Goal: Task Accomplishment & Management: Complete application form

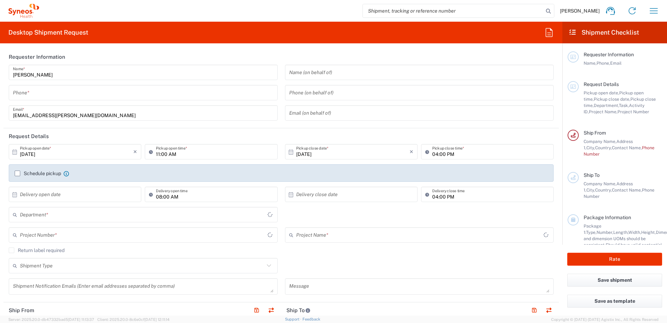
type input "3229"
type input "Czechia"
type input "Syneos Health CZ s.r.o"
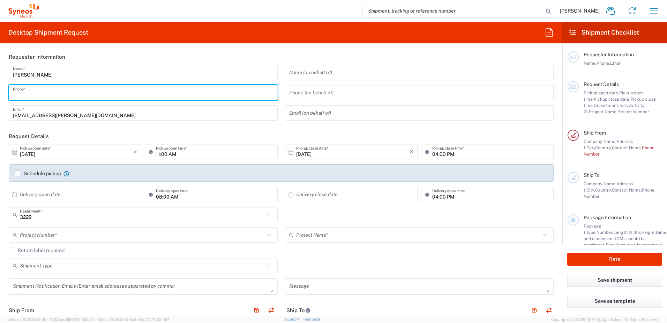
click at [80, 96] on input "tel" at bounding box center [143, 93] width 261 height 12
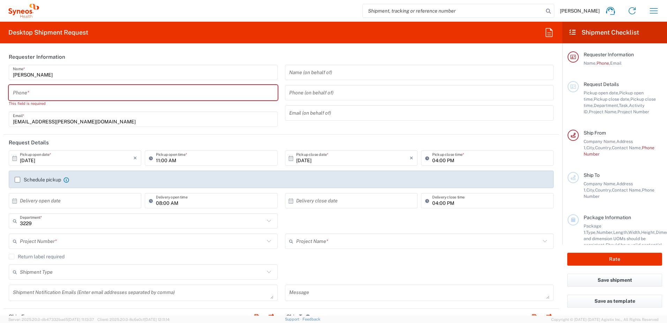
click at [378, 46] on div "Desktop Shipment Request Requester Information [PERSON_NAME] Name * Phone * Thi…" at bounding box center [281, 169] width 563 height 294
click at [140, 91] on input "tel" at bounding box center [143, 93] width 261 height 12
type input "0"
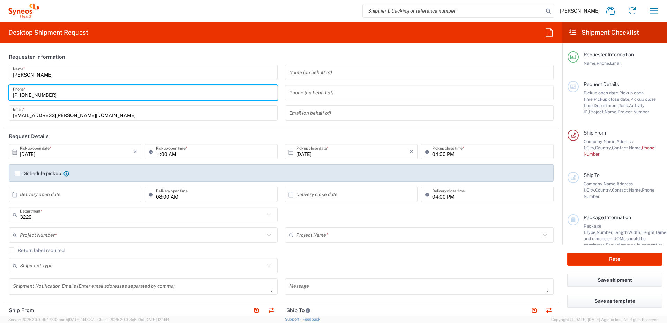
type input "[PHONE_NUMBER]"
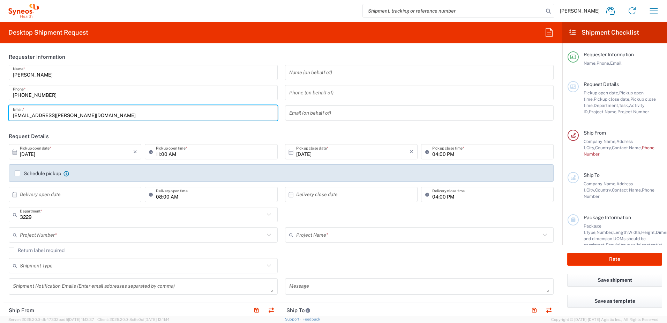
click at [174, 109] on input "[EMAIL_ADDRESS][PERSON_NAME][DOMAIN_NAME]" at bounding box center [143, 113] width 261 height 12
drag, startPoint x: 172, startPoint y: 54, endPoint x: 172, endPoint y: 60, distance: 5.9
click at [172, 54] on header "Requester Information" at bounding box center [281, 57] width 556 height 16
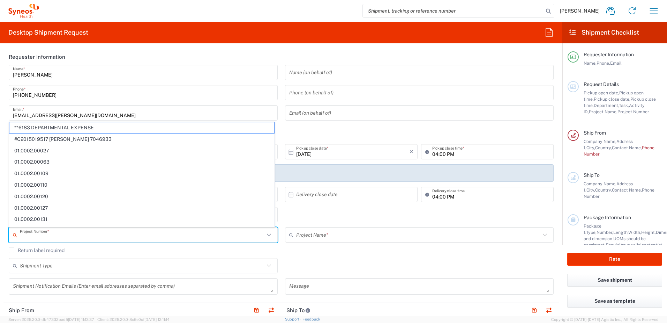
click at [80, 237] on input "text" at bounding box center [142, 235] width 245 height 12
click at [95, 264] on input "text" at bounding box center [142, 265] width 245 height 12
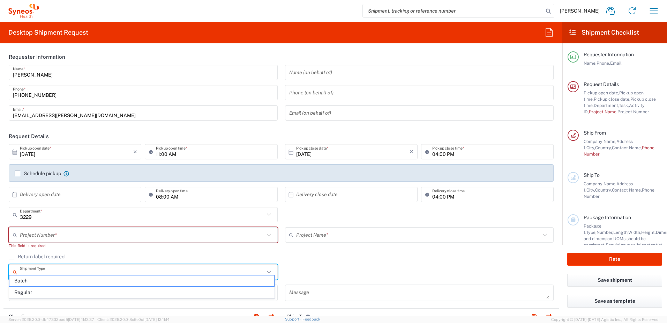
click at [331, 237] on input "text" at bounding box center [418, 235] width 245 height 12
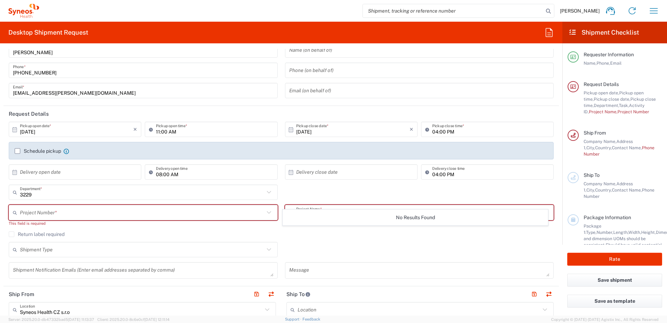
scroll to position [35, 0]
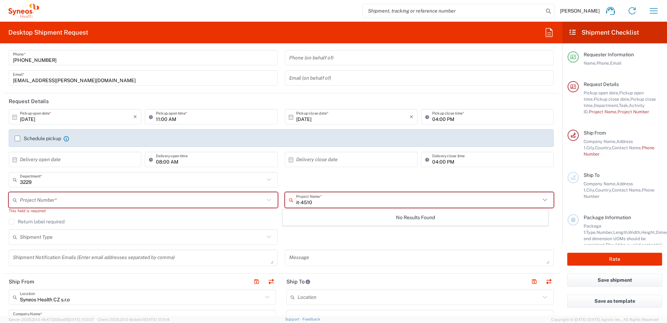
type input "it-4510"
drag, startPoint x: 71, startPoint y: 213, endPoint x: 150, endPoint y: 194, distance: 80.9
click at [72, 213] on div "This field is required" at bounding box center [143, 210] width 269 height 6
click at [152, 194] on input "text" at bounding box center [142, 200] width 245 height 12
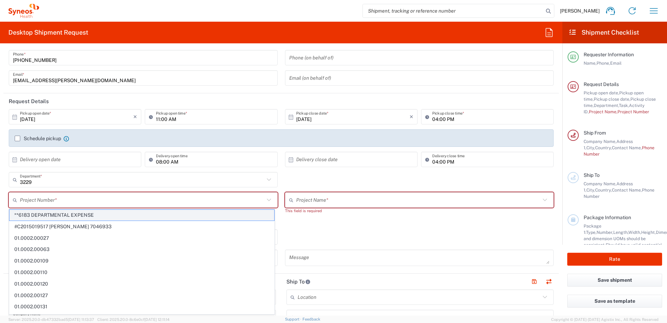
click at [90, 215] on span "**6183 DEPARTMENTAL EXPENSE" at bounding box center [141, 214] width 265 height 11
type input "**6183 DEPARTMENTAL EXPENSE"
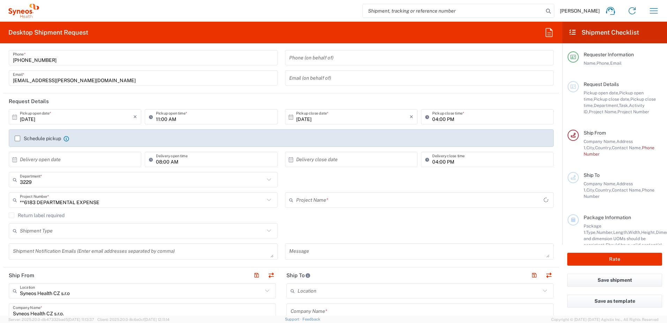
type input "6183"
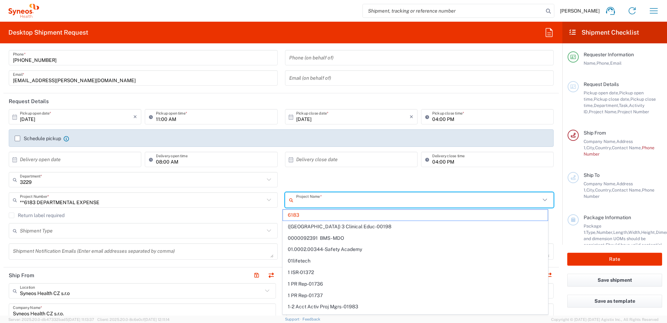
drag, startPoint x: 339, startPoint y: 201, endPoint x: 300, endPoint y: 200, distance: 39.8
click at [300, 200] on input "text" at bounding box center [418, 200] width 245 height 12
type input "IT"
type input "**6183 DEPARTMENTAL EXPENSE"
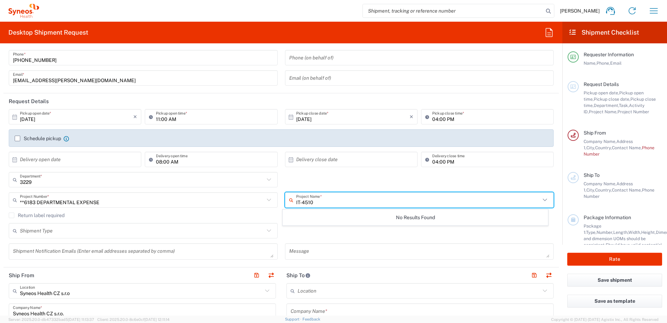
type input "IT-4510"
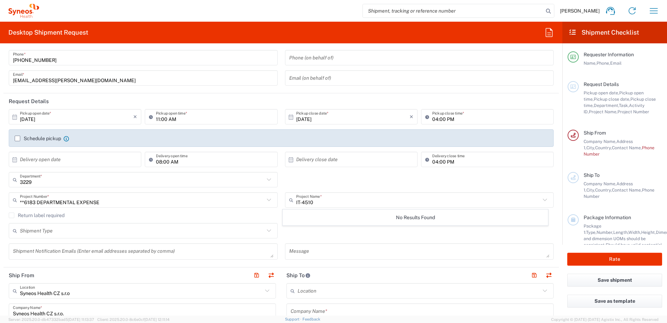
click at [373, 228] on div "Shipment Type Batch Regular" at bounding box center [281, 233] width 553 height 20
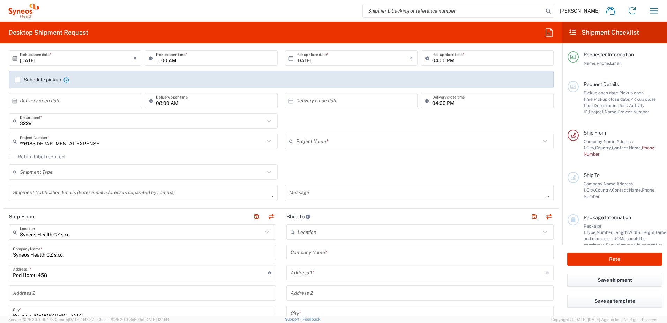
scroll to position [105, 0]
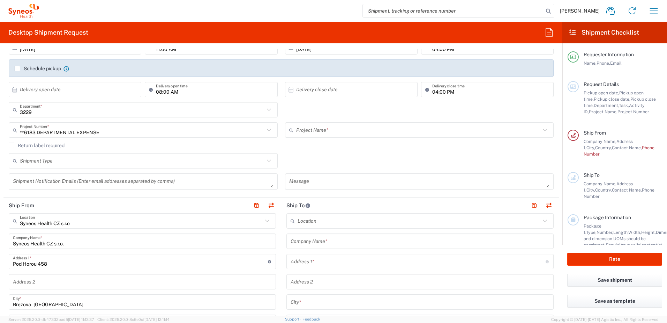
click at [316, 224] on input "text" at bounding box center [419, 221] width 243 height 12
type input "b"
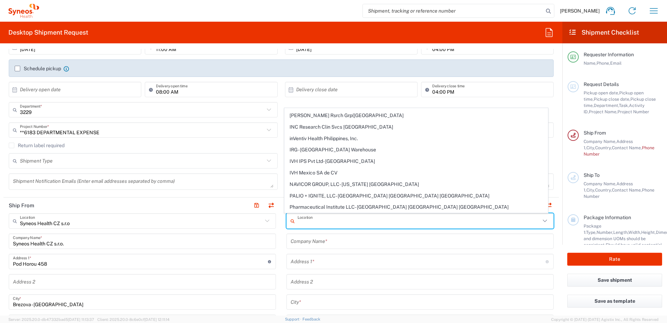
scroll to position [175, 0]
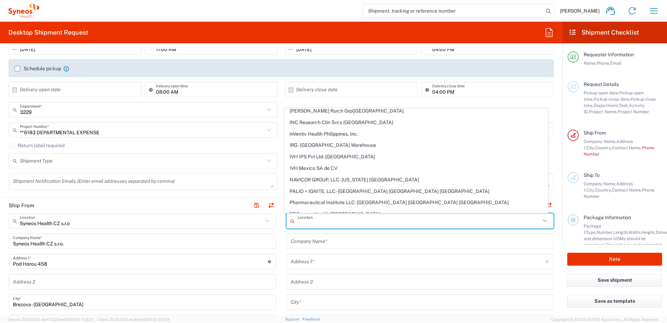
click at [354, 243] on input "text" at bounding box center [420, 241] width 259 height 12
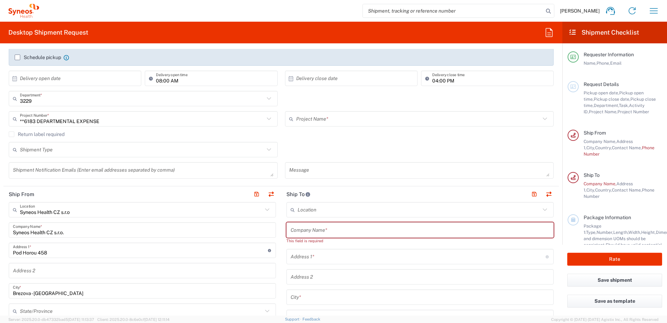
scroll to position [140, 0]
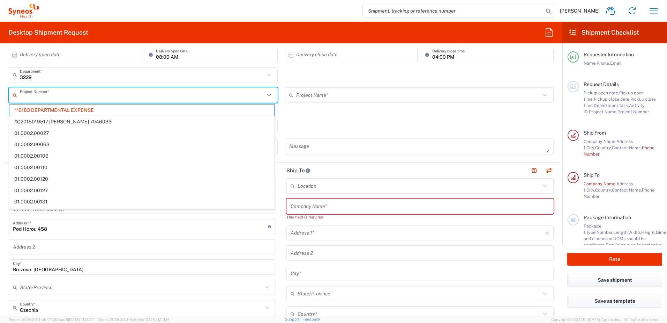
drag, startPoint x: 168, startPoint y: 101, endPoint x: 216, endPoint y: 103, distance: 48.9
click at [0, 93] on html "[PERSON_NAME] Home Shipment estimator Shipment tracking Desktop shipment reques…" at bounding box center [333, 161] width 667 height 323
type input "**6183 DEPARTMENTAL EXPENSE"
click at [161, 265] on input "Brezova - [GEOGRAPHIC_DATA]" at bounding box center [142, 267] width 259 height 12
drag, startPoint x: 105, startPoint y: 98, endPoint x: -36, endPoint y: 98, distance: 141.4
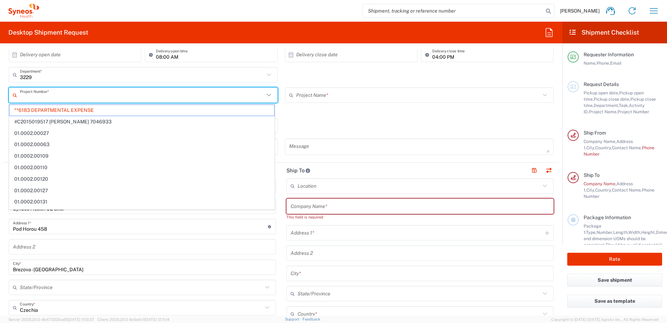
click at [0, 98] on html "[PERSON_NAME] Home Shipment estimator Shipment tracking Desktop shipment reques…" at bounding box center [333, 161] width 667 height 323
type input "**6183 DEPARTMENTAL EXPENSE4510"
type input "6183"
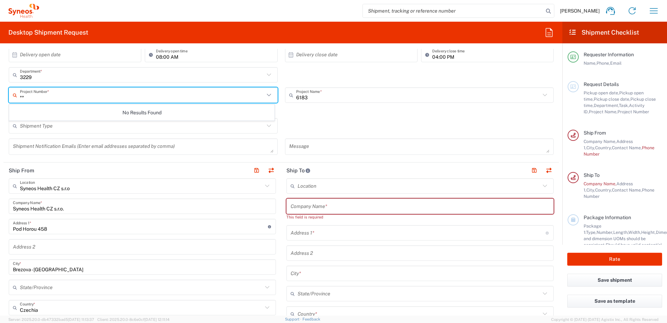
type input "*"
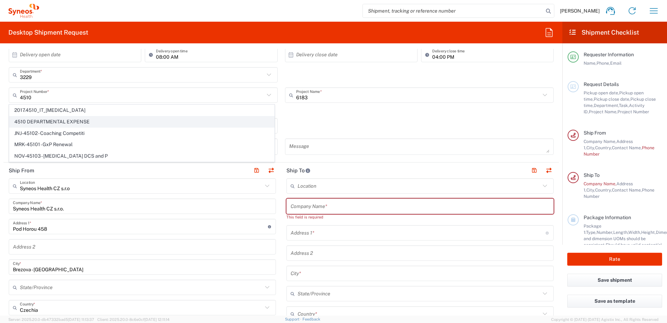
click at [51, 122] on span "4510 DEPARTMENTAL EXPENSE" at bounding box center [141, 121] width 265 height 11
type input "4510 DEPARTMENTAL EXPENSE"
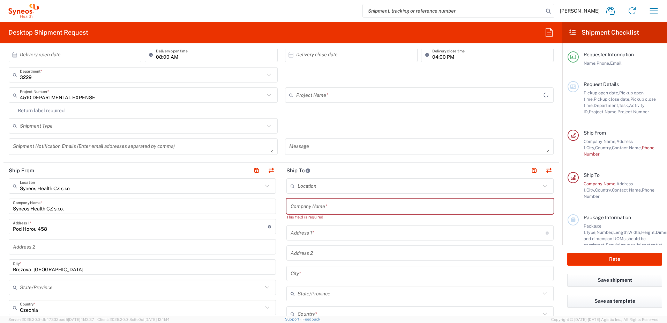
type input "4510 DEPARTMENTAL EXPENSE"
click at [377, 186] on input "text" at bounding box center [419, 186] width 243 height 12
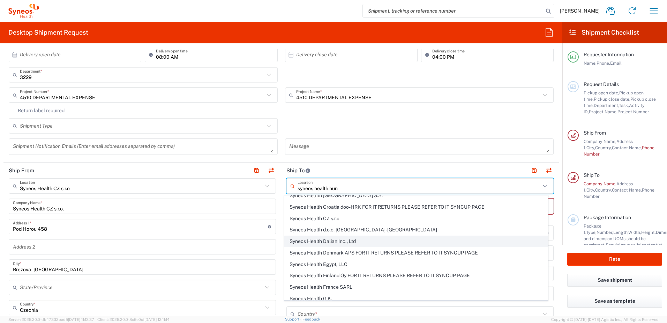
scroll to position [0, 0]
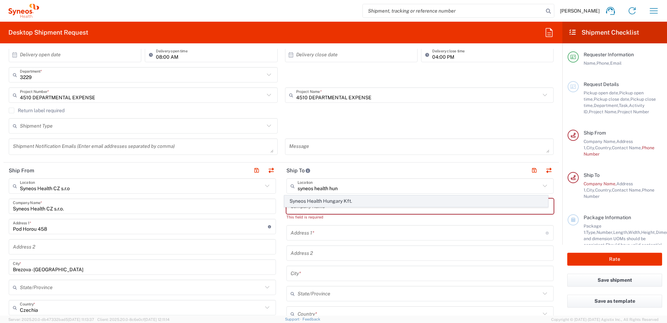
click at [327, 200] on span "Syneos Health Hungary Kft." at bounding box center [417, 200] width 264 height 11
type input "Syneos Health Hungary Kft."
type input "Science Park, [PERSON_NAME] 4-20"
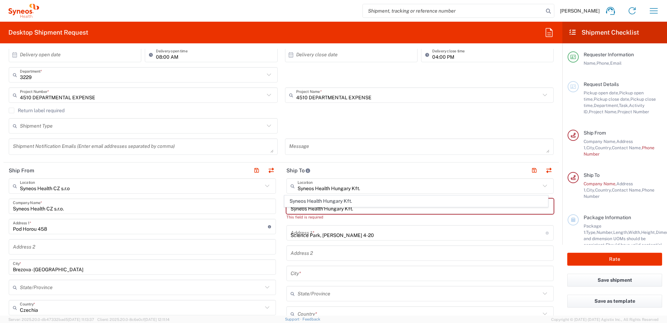
type input "B building, 2nd floor"
type input "[GEOGRAPHIC_DATA]"
type input "1117"
type input "Sender/Shipper"
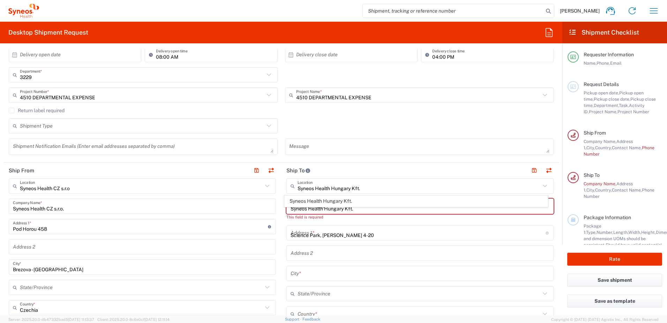
type input "Sender/Shipper"
type input "Delivery Duty Paid"
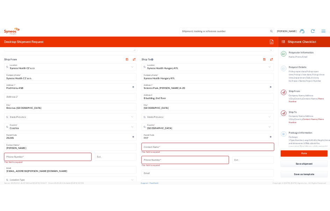
scroll to position [279, 0]
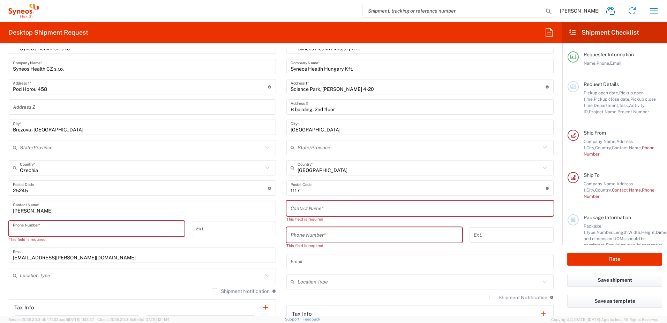
click at [106, 224] on input "tel" at bounding box center [97, 228] width 168 height 12
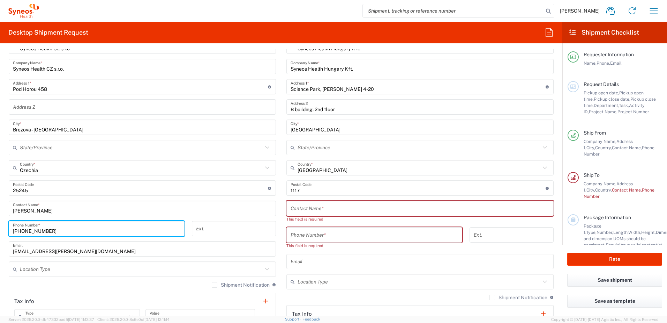
type input "[PHONE_NUMBER]"
click at [264, 272] on icon at bounding box center [267, 268] width 9 height 9
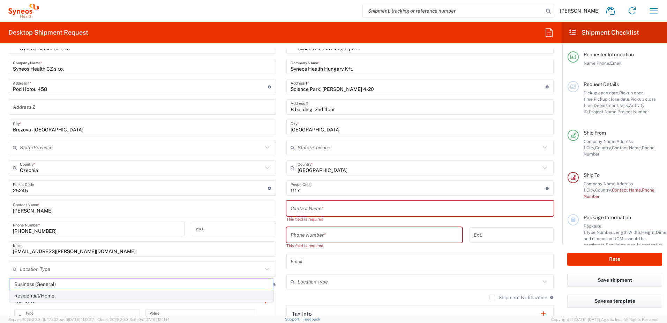
click at [43, 295] on span "Residential/Home" at bounding box center [141, 295] width 264 height 11
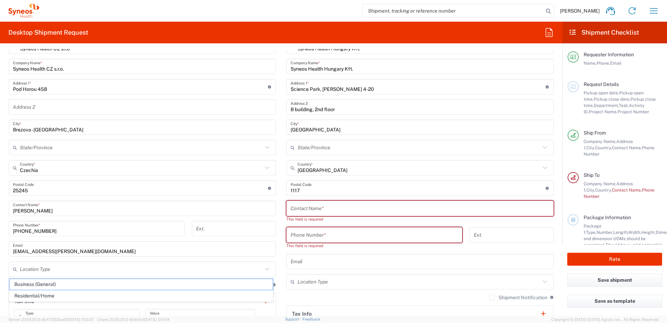
type input "Residential/Home"
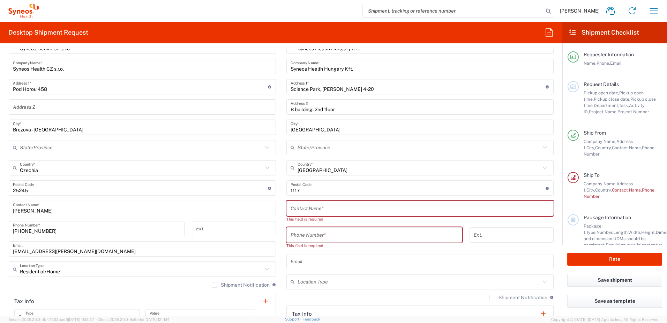
click at [347, 210] on input "text" at bounding box center [420, 208] width 259 height 12
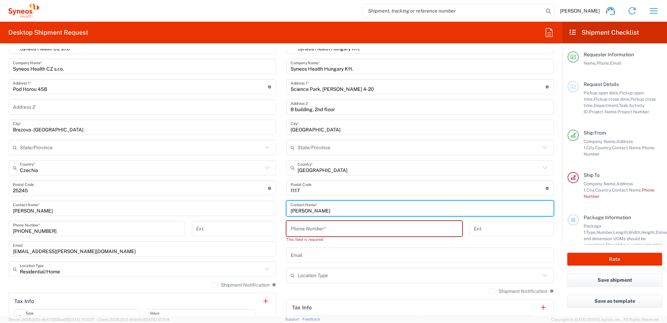
scroll to position [0, 0]
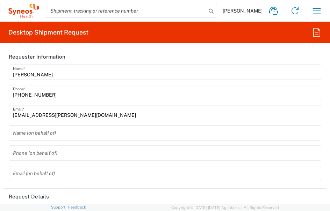
type input "[PERSON_NAME]"
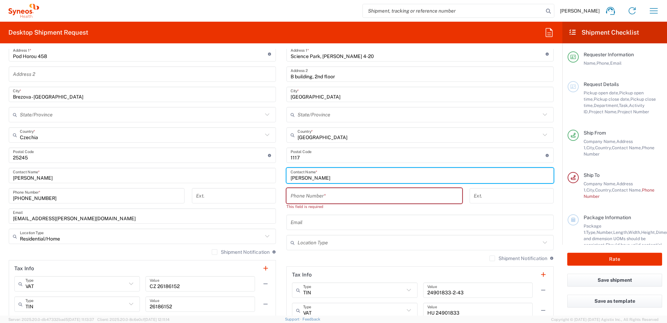
scroll to position [314, 0]
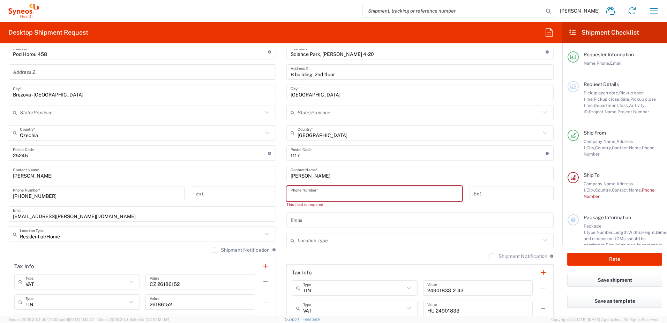
click at [317, 195] on input "tel" at bounding box center [375, 193] width 168 height 12
paste input "36 30 9712317"
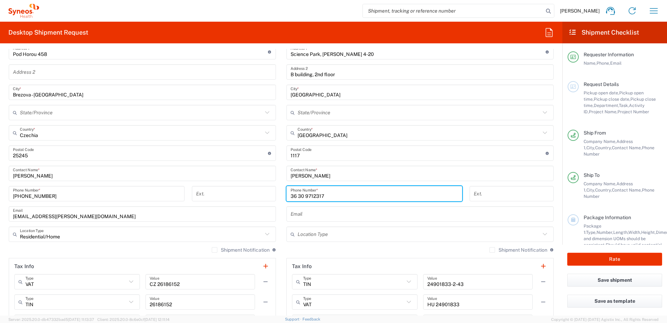
click at [287, 197] on div "[PHONE_NUMBER] Phone Number *" at bounding box center [375, 193] width 176 height 15
type input "[PHONE_NUMBER]"
click at [325, 212] on input "text" at bounding box center [420, 214] width 259 height 12
click at [329, 218] on input "text" at bounding box center [420, 214] width 259 height 12
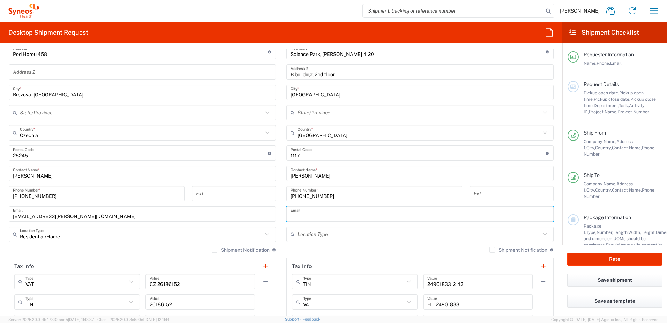
paste input "[EMAIL_ADDRESS][PERSON_NAME][DOMAIN_NAME]"
type input "[EMAIL_ADDRESS][PERSON_NAME][DOMAIN_NAME]"
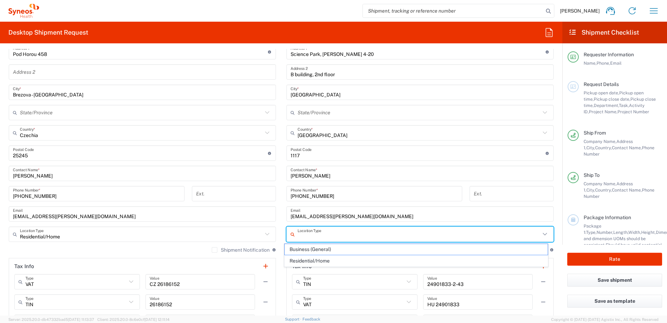
click at [318, 235] on input "text" at bounding box center [419, 234] width 243 height 12
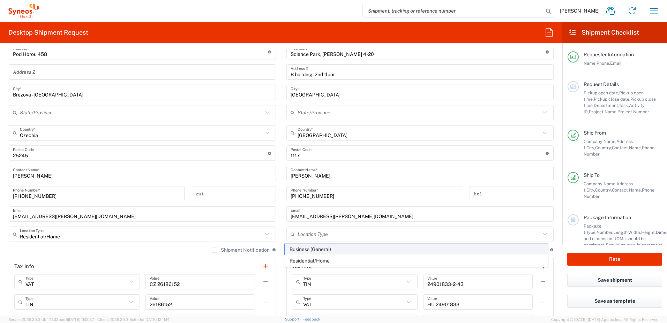
click at [312, 250] on span "Business (General)" at bounding box center [417, 249] width 264 height 11
type input "Business (General)"
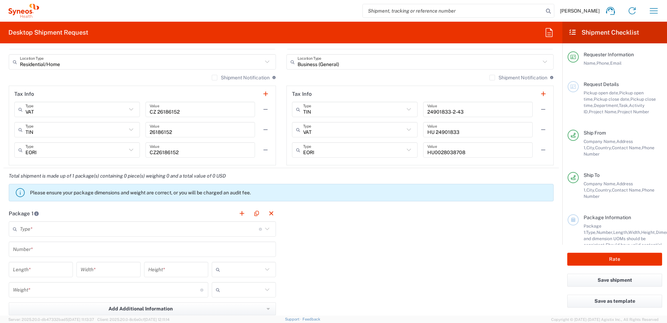
scroll to position [489, 0]
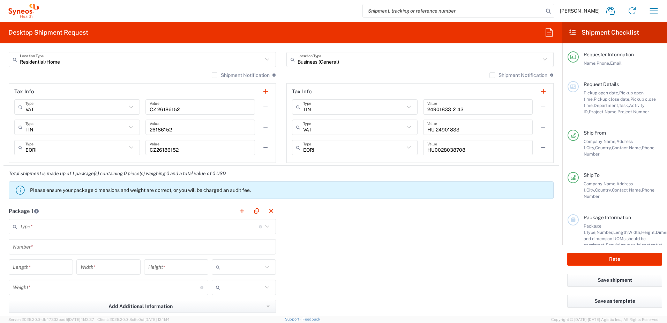
click at [206, 227] on input "text" at bounding box center [139, 226] width 239 height 12
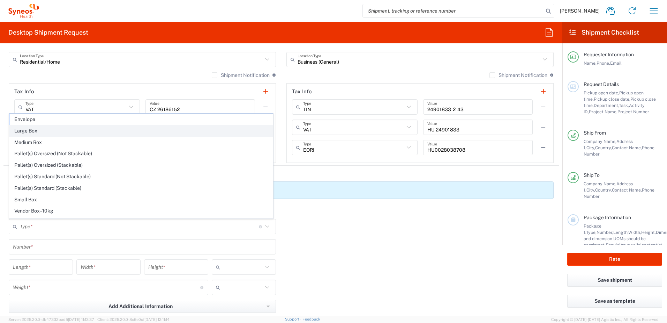
click at [139, 132] on span "Large Box" at bounding box center [141, 130] width 264 height 11
type input "Large Box"
type input "17.5"
type input "12.5"
type input "3"
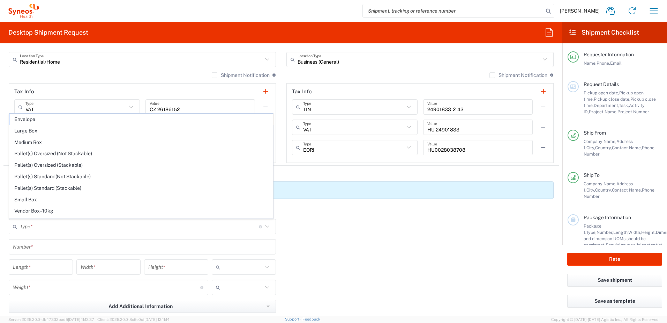
type input "in"
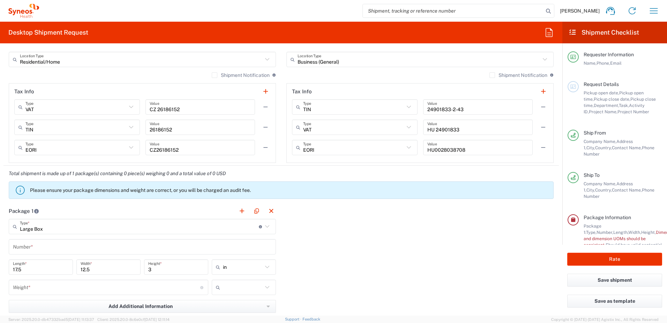
click at [151, 235] on main "Large Box Type * Material used to package goods Envelope Large Box Medium Box P…" at bounding box center [142, 286] width 278 height 135
click at [263, 226] on icon at bounding box center [267, 226] width 9 height 9
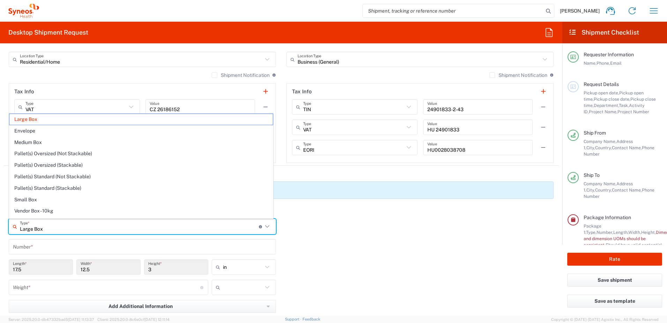
click at [266, 226] on icon at bounding box center [267, 226] width 9 height 9
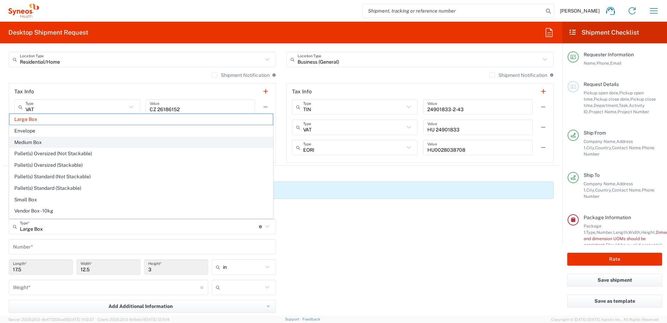
click at [118, 144] on span "Medium Box" at bounding box center [141, 142] width 264 height 11
type input "Medium Box"
type input "13"
type input "11.5"
type input "2.5"
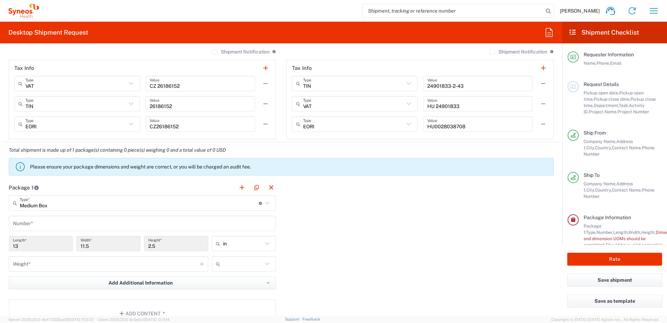
scroll to position [559, 0]
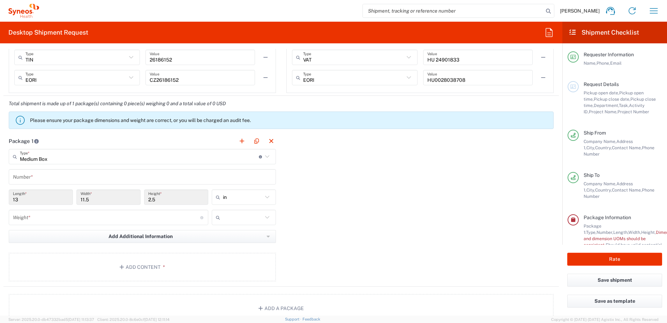
click at [266, 157] on icon at bounding box center [267, 156] width 9 height 9
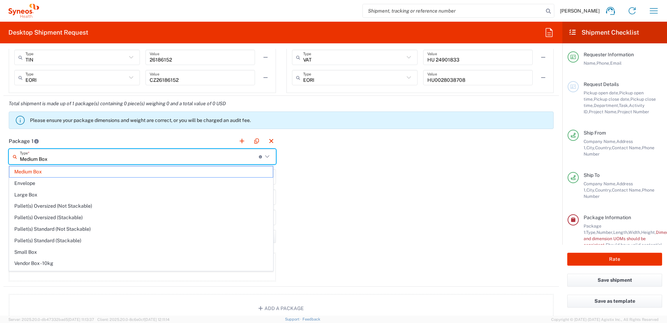
click at [264, 154] on icon at bounding box center [267, 156] width 9 height 9
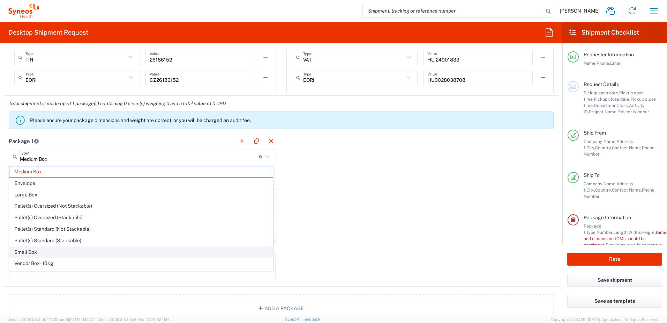
click at [200, 249] on span "Small Box" at bounding box center [141, 251] width 264 height 11
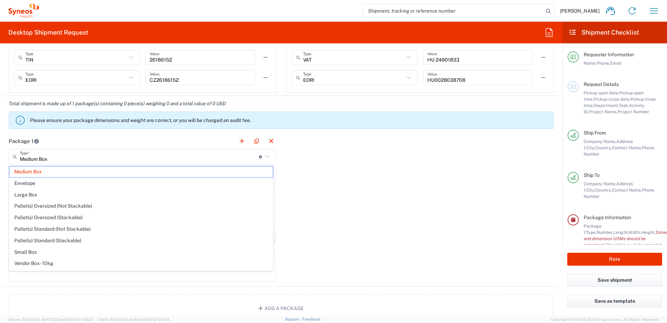
type input "Small Box"
type input "12.25"
type input "11"
type input "1.5"
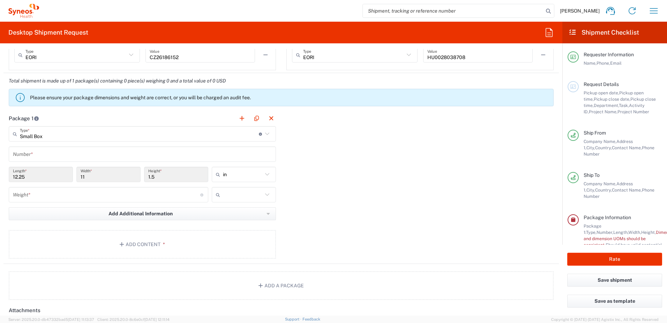
scroll to position [593, 0]
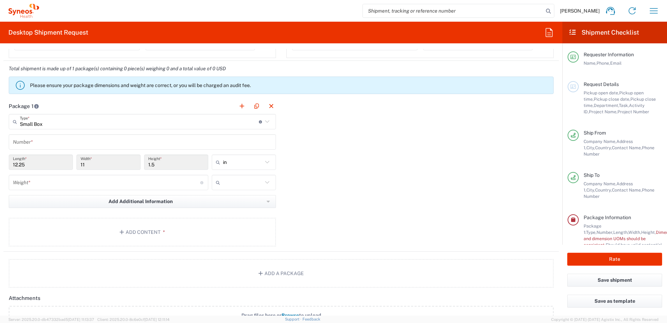
click at [264, 142] on input "text" at bounding box center [142, 142] width 259 height 12
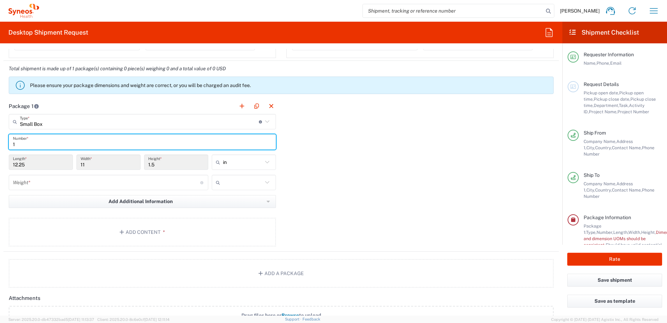
type input "1"
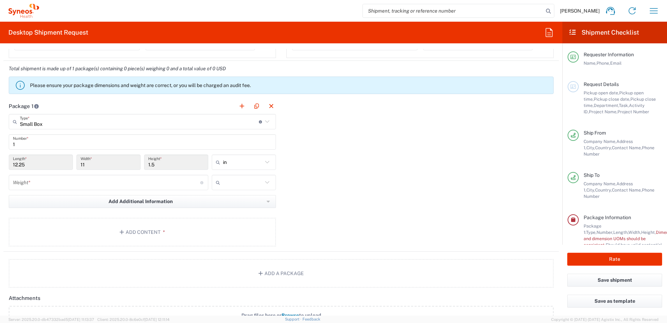
click at [355, 141] on div "Package 1 Small Box Type * Material used to package goods Medium Box Envelope L…" at bounding box center [281, 174] width 556 height 153
click at [264, 124] on icon at bounding box center [267, 121] width 9 height 9
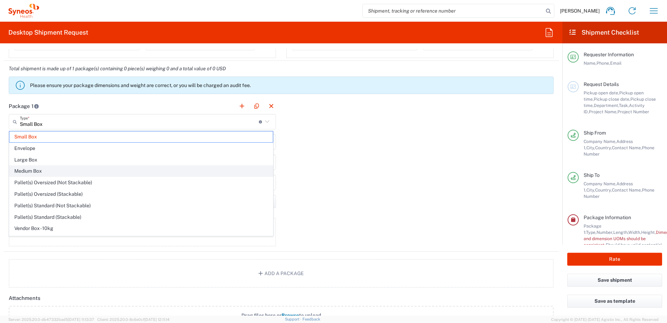
click at [222, 167] on span "Medium Box" at bounding box center [141, 170] width 264 height 11
type input "Medium Box"
type input "13"
type input "11.5"
type input "2.5"
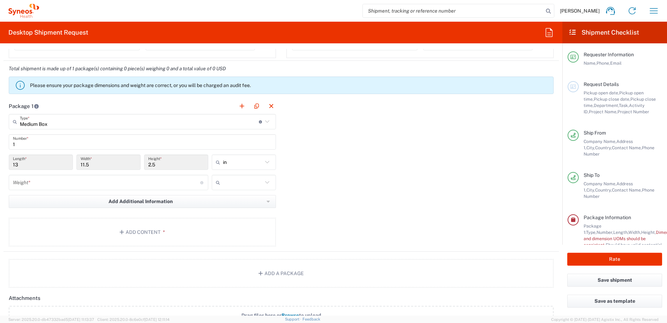
click at [359, 144] on div "Package 1 Medium Box Type * Material used to package goods Small Box Envelope L…" at bounding box center [281, 174] width 556 height 153
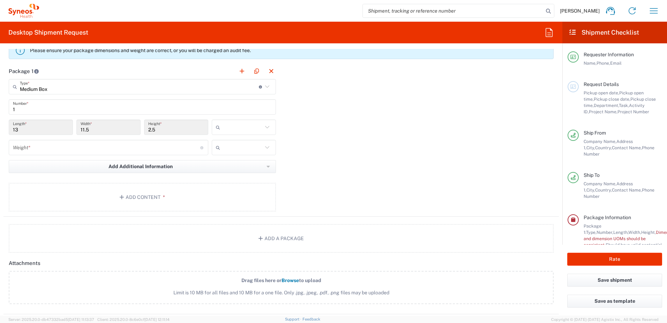
click at [259, 129] on input "text" at bounding box center [243, 126] width 40 height 11
click at [241, 156] on span "cm" at bounding box center [241, 153] width 62 height 11
type input "33.02"
type input "29.21"
type input "6.35"
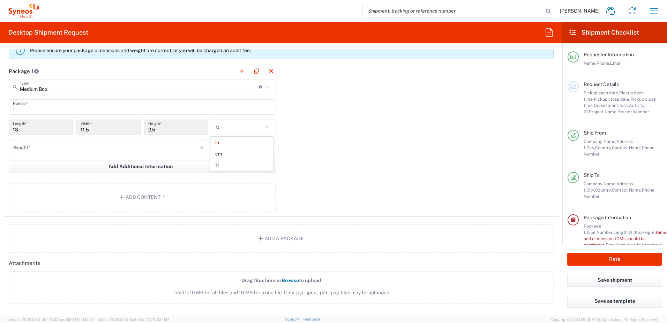
type input "cm"
click at [202, 148] on icon at bounding box center [202, 147] width 4 height 3
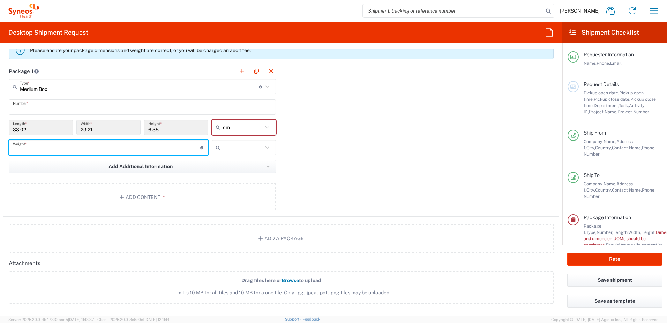
click at [161, 146] on input "number" at bounding box center [106, 147] width 187 height 12
type input "5"
click at [229, 140] on div at bounding box center [244, 147] width 64 height 15
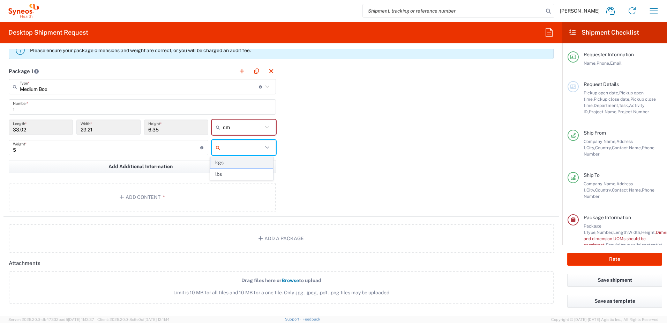
click at [221, 163] on span "kgs" at bounding box center [241, 162] width 62 height 11
type input "kgs"
click at [138, 196] on button "Add Content *" at bounding box center [142, 197] width 267 height 29
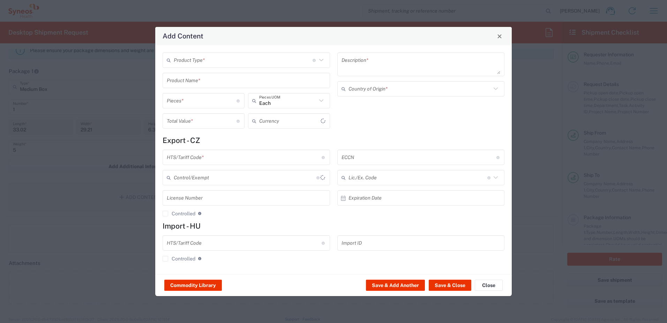
type input "US Dollar"
click at [321, 61] on icon at bounding box center [321, 60] width 9 height 9
click at [235, 104] on input "number" at bounding box center [202, 101] width 70 height 12
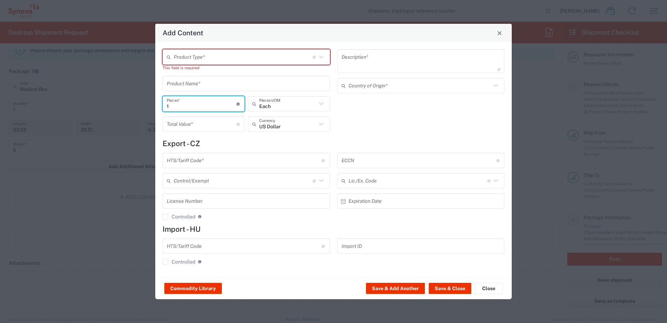
type input "1"
click at [226, 148] on form "Export - CZ HTS/Tariff Code * 10-digit U.S. import and export statistical class…" at bounding box center [334, 204] width 342 height 131
drag, startPoint x: 224, startPoint y: 54, endPoint x: 304, endPoint y: 55, distance: 79.9
click at [225, 54] on input "text" at bounding box center [243, 57] width 139 height 12
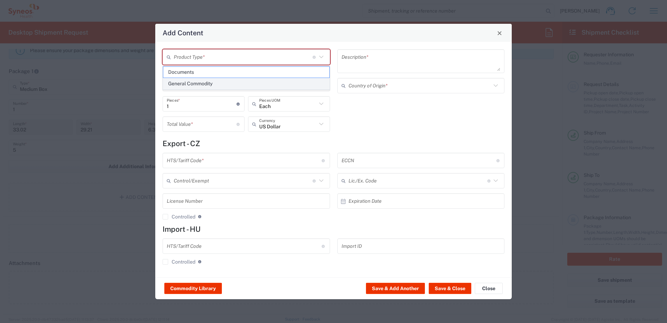
click at [284, 82] on span "General Commodity" at bounding box center [246, 83] width 166 height 11
type input "General Commodity"
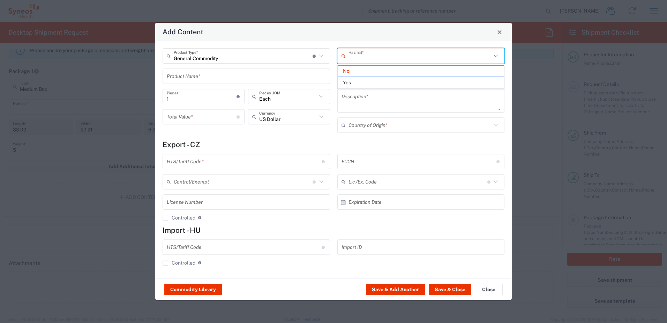
click at [387, 57] on input "text" at bounding box center [420, 56] width 143 height 12
click at [388, 57] on input "text" at bounding box center [420, 56] width 143 height 12
click at [463, 42] on div "General Commodity Product Type * Document: Paper document generated internally …" at bounding box center [333, 159] width 357 height 237
type input "No"
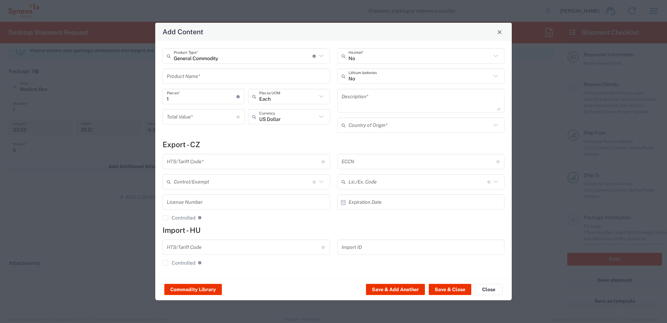
click at [309, 72] on input "text" at bounding box center [246, 76] width 159 height 12
type input "Laptop"
click at [266, 141] on h4 "Export - CZ" at bounding box center [334, 144] width 342 height 9
click at [217, 117] on input "number" at bounding box center [202, 117] width 70 height 12
type input "100"
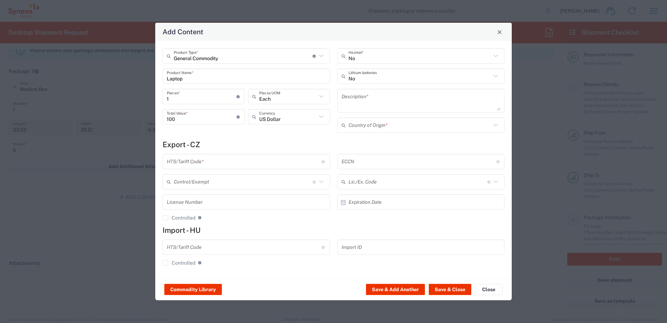
click at [322, 115] on icon at bounding box center [321, 116] width 9 height 9
click at [264, 132] on span "Euro" at bounding box center [289, 131] width 81 height 11
type input "Euro"
drag, startPoint x: 178, startPoint y: 120, endPoint x: 159, endPoint y: 115, distance: 19.5
click at [161, 115] on div "100 Total Value * Total value of all the pieces" at bounding box center [204, 119] width 86 height 20
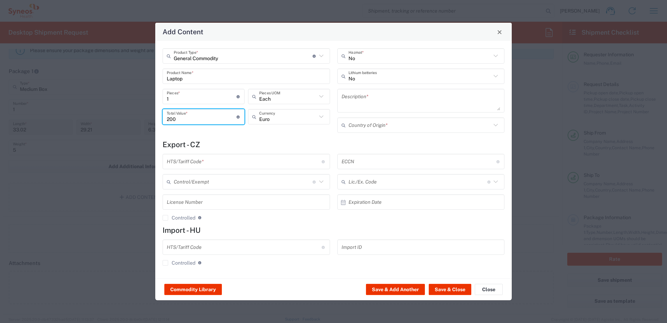
type input "200"
click at [258, 142] on h4 "Export - CZ" at bounding box center [334, 144] width 342 height 9
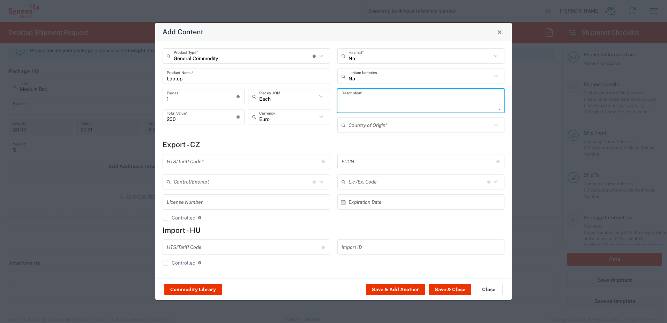
click at [389, 102] on textarea at bounding box center [421, 101] width 159 height 20
click at [415, 127] on input "text" at bounding box center [420, 125] width 143 height 12
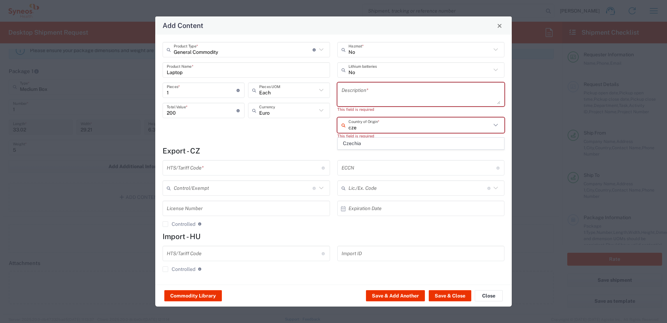
type input "cze"
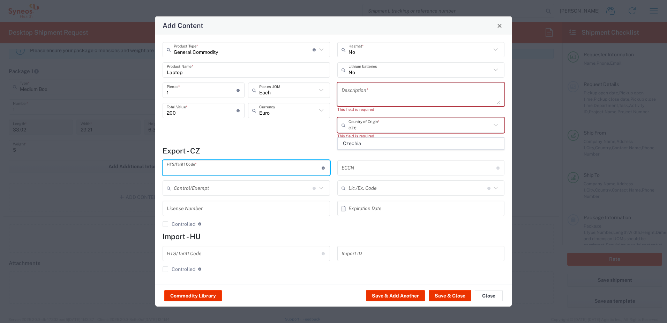
click at [320, 169] on input "text" at bounding box center [244, 168] width 155 height 12
click at [257, 171] on input "text" at bounding box center [244, 168] width 155 height 12
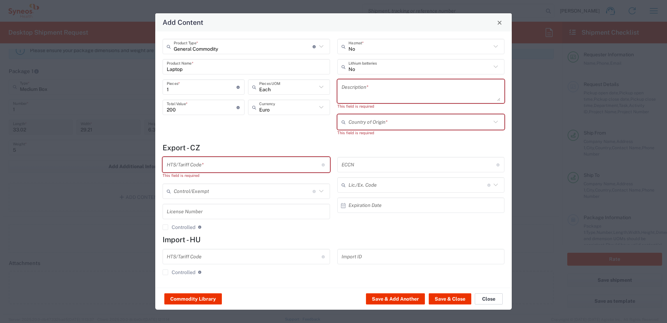
click at [494, 297] on button "Close" at bounding box center [489, 298] width 28 height 11
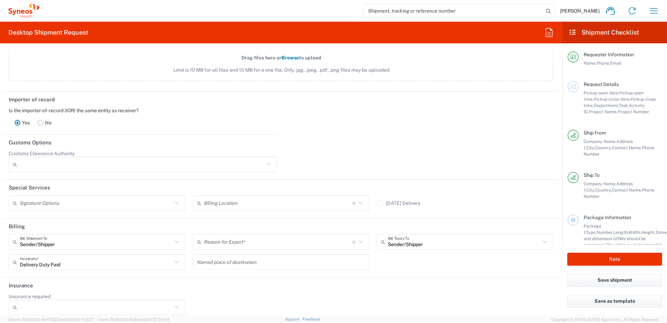
scroll to position [858, 0]
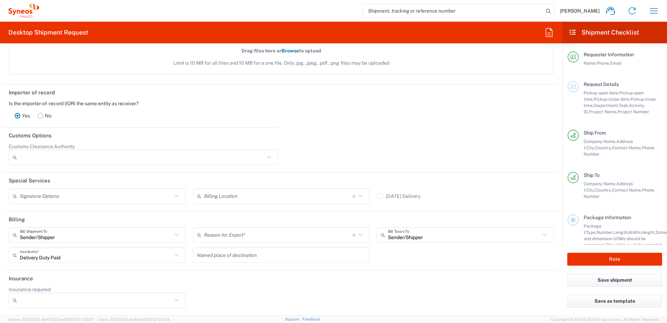
click at [258, 236] on input "text" at bounding box center [278, 235] width 148 height 12
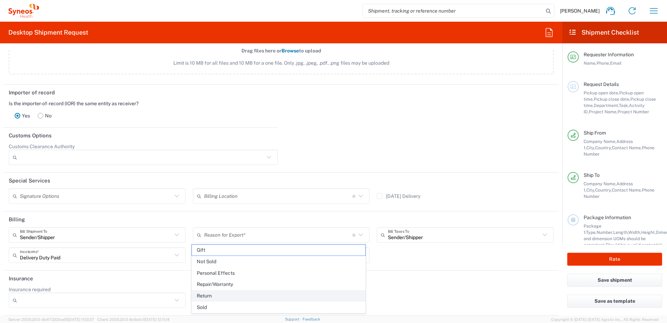
click at [225, 295] on span "Return" at bounding box center [279, 295] width 174 height 11
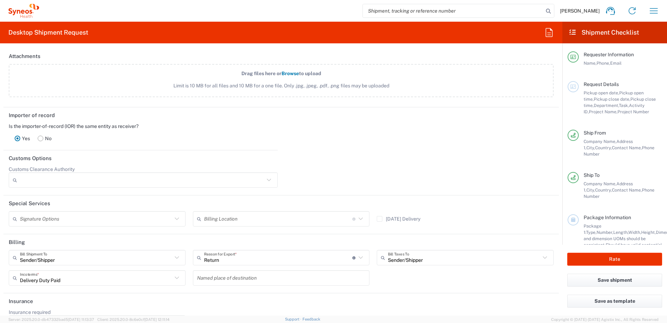
scroll to position [823, 0]
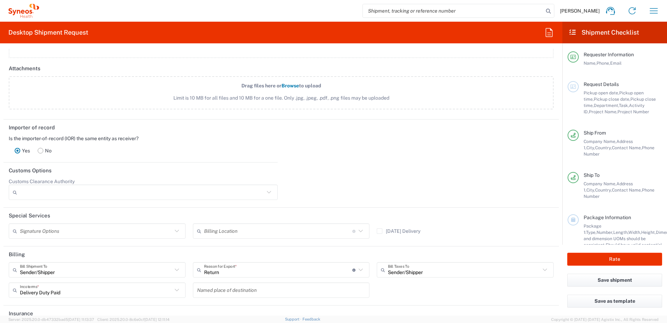
type input "Return"
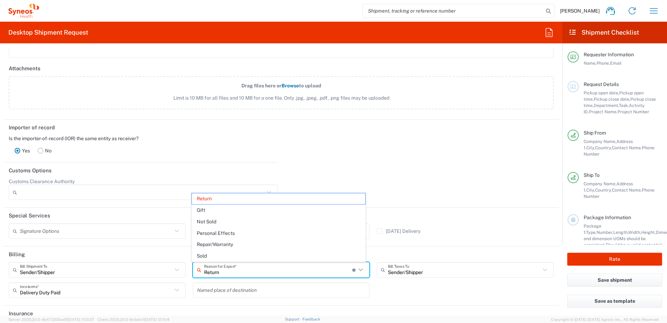
drag, startPoint x: 260, startPoint y: 272, endPoint x: 182, endPoint y: 273, distance: 77.9
click at [182, 273] on div "Sender/[PERSON_NAME] Shipment To Sender/Shipper Recipient Account Third Party A…" at bounding box center [281, 282] width 553 height 40
click at [360, 150] on div "Importer of record Is the importer-of-record (IOR) the same entity as receiver?…" at bounding box center [281, 140] width 563 height 43
type input "Return"
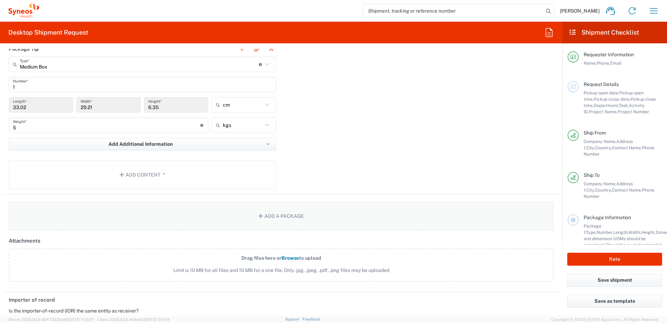
scroll to position [648, 0]
drag, startPoint x: 175, startPoint y: 146, endPoint x: 181, endPoint y: 206, distance: 60.1
click at [175, 146] on button "Add Additional Information" at bounding box center [142, 146] width 267 height 13
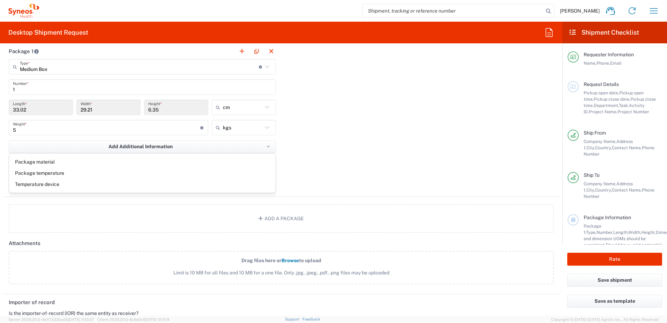
click at [346, 160] on div "Package 1 Medium Box Type * Material used to package goods Small Box Envelope L…" at bounding box center [281, 119] width 556 height 153
drag, startPoint x: 621, startPoint y: 259, endPoint x: 479, endPoint y: 284, distance: 145.0
click at [621, 259] on button "Rate" at bounding box center [615, 258] width 95 height 13
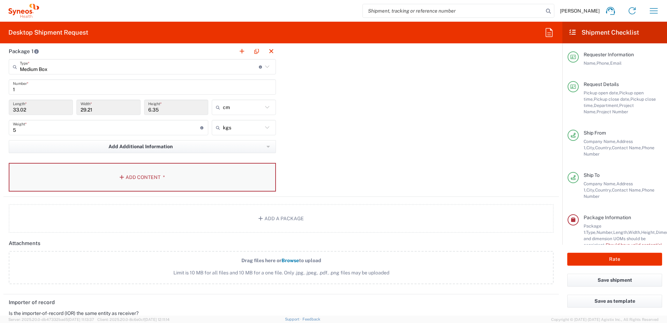
click at [218, 165] on button "Add Content *" at bounding box center [142, 177] width 267 height 29
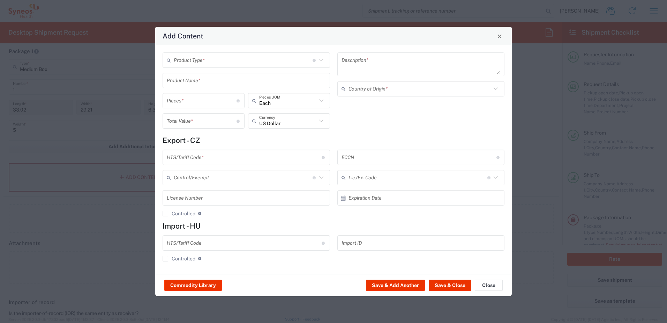
type input "4510 DEPARTMENTAL EXPENSE"
click at [323, 59] on icon at bounding box center [321, 60] width 4 height 2
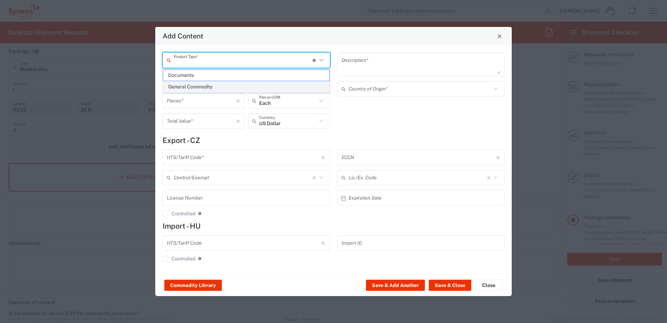
click at [222, 88] on span "General Commodity" at bounding box center [246, 86] width 166 height 11
type input "General Commodity"
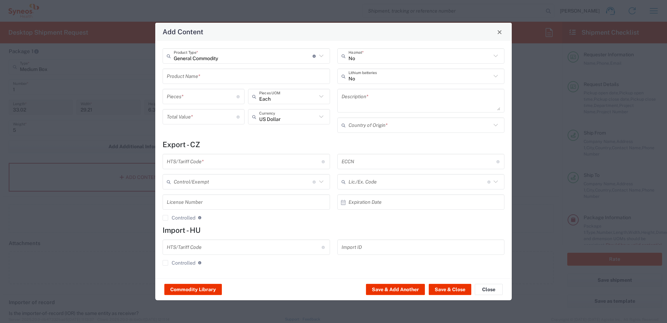
drag, startPoint x: 497, startPoint y: 75, endPoint x: 494, endPoint y: 79, distance: 4.7
click at [497, 75] on icon at bounding box center [496, 76] width 9 height 9
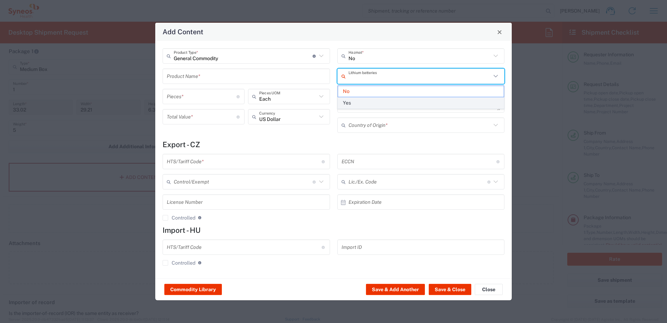
click at [406, 104] on span "Yes" at bounding box center [421, 102] width 166 height 11
type input "Yes"
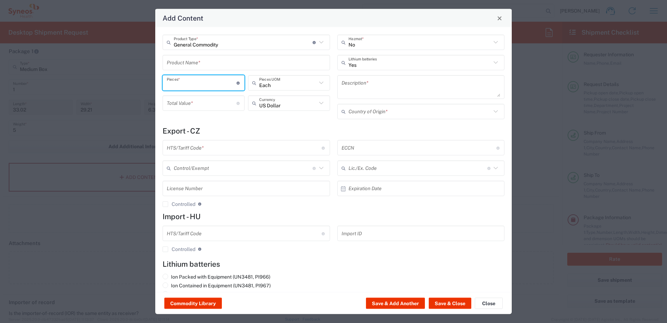
click at [225, 83] on input "number" at bounding box center [202, 82] width 70 height 12
type input "1"
click at [224, 119] on div "General Commodity Product Type * Document: Paper document generated internally …" at bounding box center [246, 79] width 175 height 89
click at [229, 102] on input "number" at bounding box center [202, 103] width 70 height 12
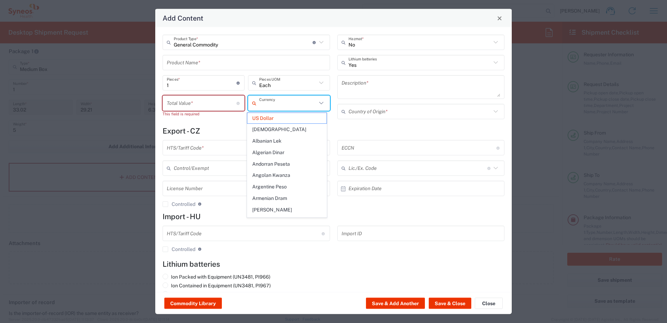
click at [288, 103] on input "text" at bounding box center [288, 103] width 58 height 12
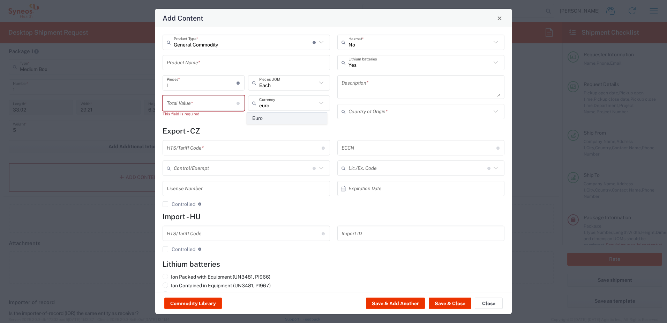
click at [285, 116] on span "Euro" at bounding box center [286, 118] width 79 height 11
type input "Euro"
click at [203, 103] on input "number" at bounding box center [202, 103] width 70 height 12
type input "200"
click at [219, 60] on input "text" at bounding box center [246, 62] width 159 height 12
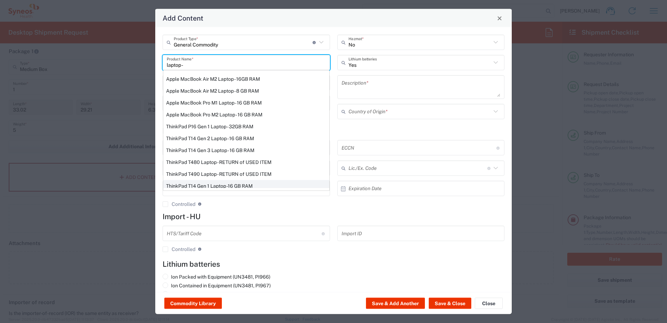
scroll to position [4, 0]
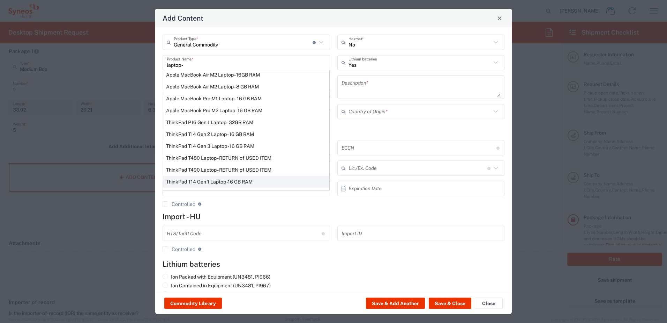
click at [228, 180] on div "ThinkPad T14 Gen 1 Laptop -16 GB RAM" at bounding box center [246, 182] width 166 height 12
type input "ThinkPad T14 Gen 1 Laptop -16 GB RAM"
type input "US Dollar"
type textarea "Intel Core i5-10210U- 14"- 512 GB SSD"
type input "[GEOGRAPHIC_DATA]"
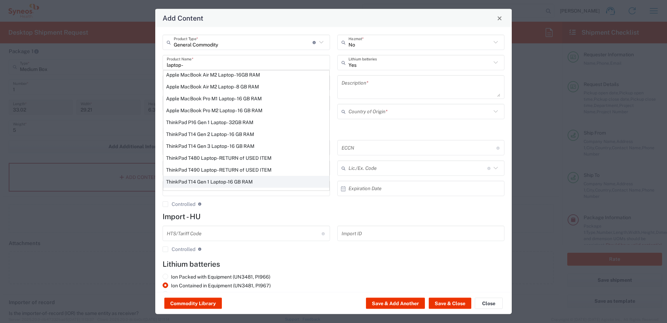
type input "8471300100"
type input "BIS"
type input "5A992.c"
type input "Yes"
radio input "true"
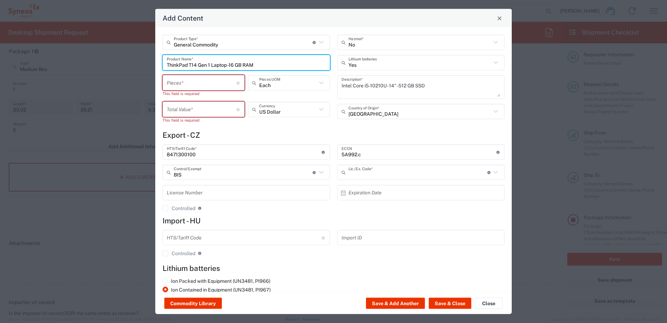
type input "NLR - No License Required"
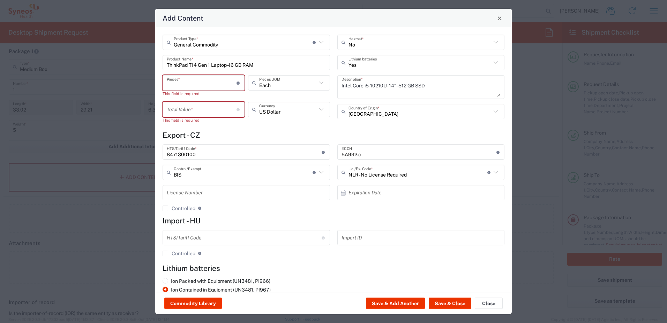
click at [213, 82] on input "number" at bounding box center [202, 82] width 70 height 12
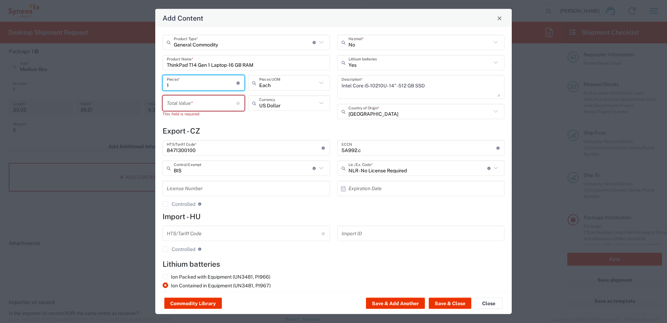
type input "1"
click at [208, 102] on input "number" at bounding box center [202, 103] width 70 height 12
click at [283, 104] on input "text" at bounding box center [288, 103] width 58 height 12
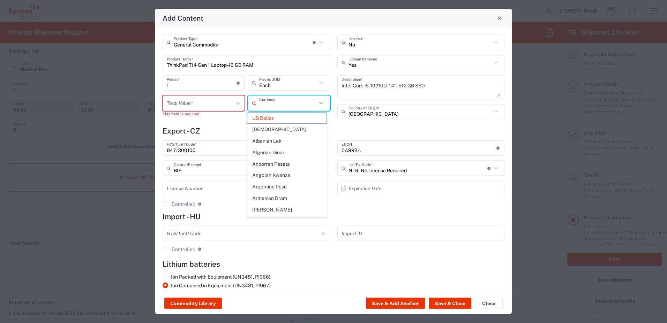
click at [210, 105] on input "number" at bounding box center [202, 103] width 70 height 12
type input "US Dollar"
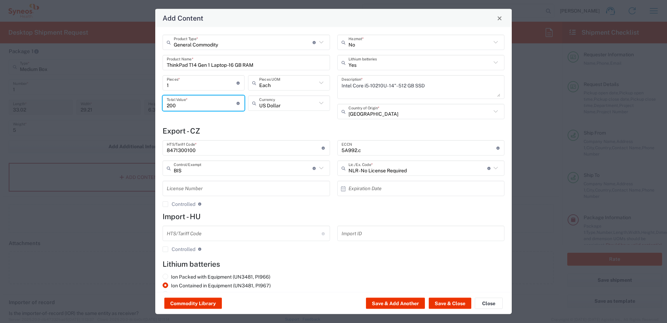
type input "200"
click at [254, 117] on span "Euro" at bounding box center [286, 118] width 79 height 11
type input "Euro"
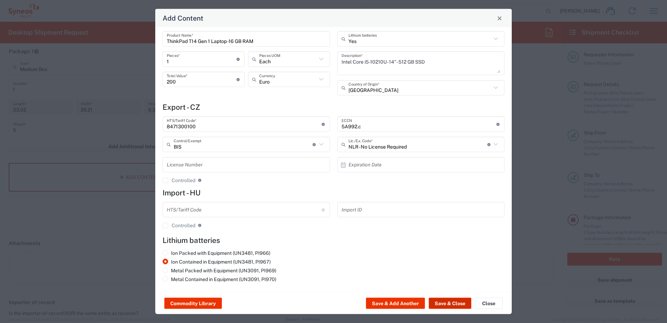
click at [445, 301] on button "Save & Close" at bounding box center [450, 302] width 43 height 11
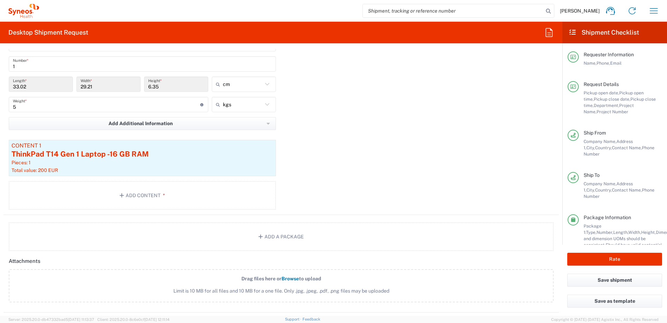
scroll to position [683, 0]
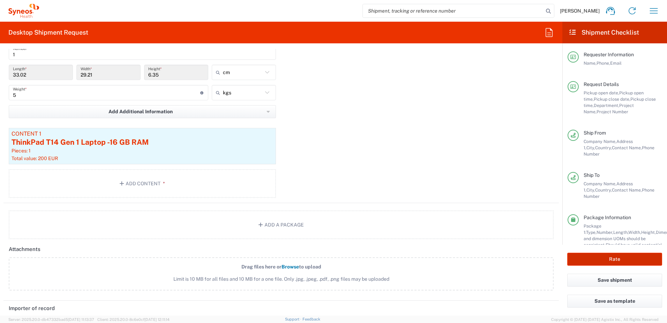
click at [611, 258] on button "Rate" at bounding box center [615, 258] width 95 height 13
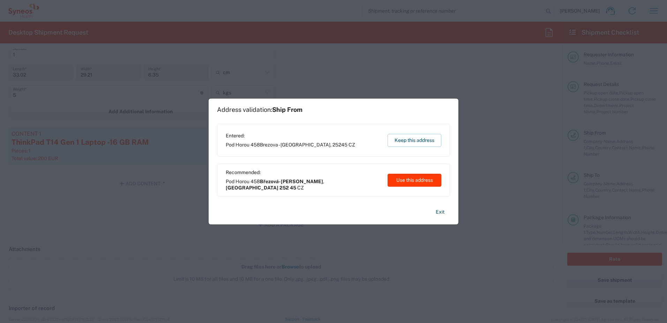
click at [419, 180] on button "Use this address" at bounding box center [415, 179] width 54 height 13
type input "Březová-[PERSON_NAME]"
type input "[GEOGRAPHIC_DATA]"
type input "252 45"
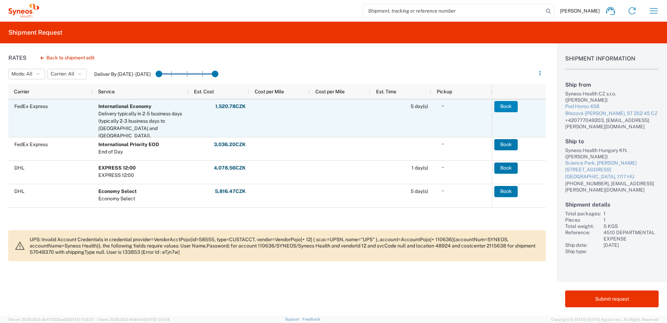
click at [505, 109] on button "Book" at bounding box center [506, 106] width 23 height 11
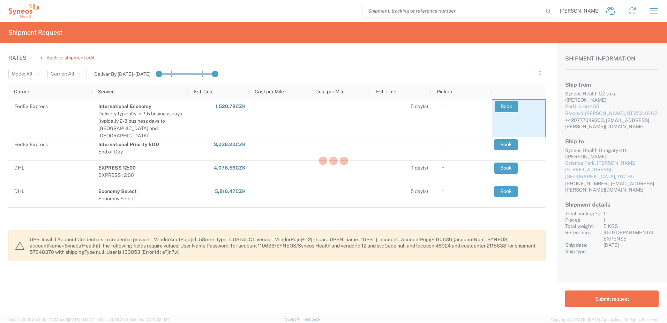
click at [616, 300] on div at bounding box center [333, 161] width 667 height 323
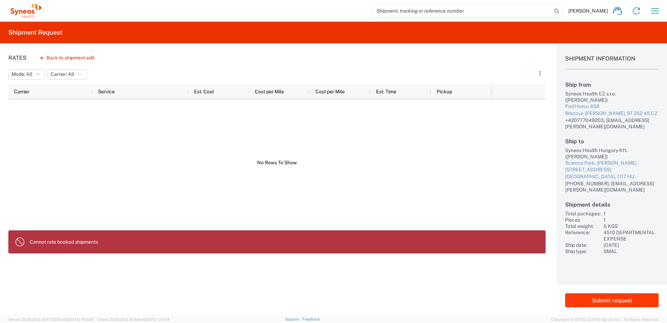
click at [613, 301] on button "Submit request" at bounding box center [613, 300] width 94 height 14
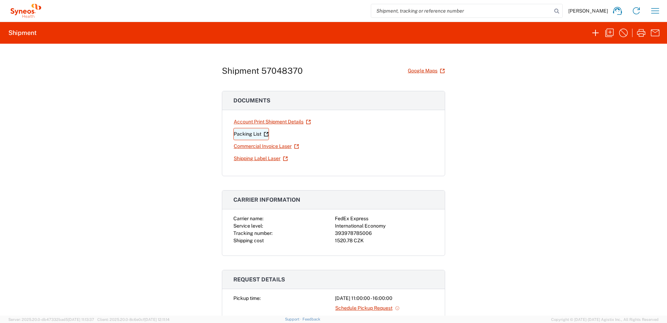
click at [253, 135] on link "Packing List" at bounding box center [252, 134] width 36 height 12
click at [247, 143] on link "Commercial Invoice Laser" at bounding box center [267, 146] width 66 height 12
click at [242, 134] on link "Packing List" at bounding box center [252, 134] width 36 height 12
click at [255, 159] on link "Shipping Label Laser" at bounding box center [261, 158] width 55 height 12
click at [261, 124] on link "Account Print Shipment Details" at bounding box center [273, 122] width 78 height 12
